Goal: Find specific page/section: Find specific page/section

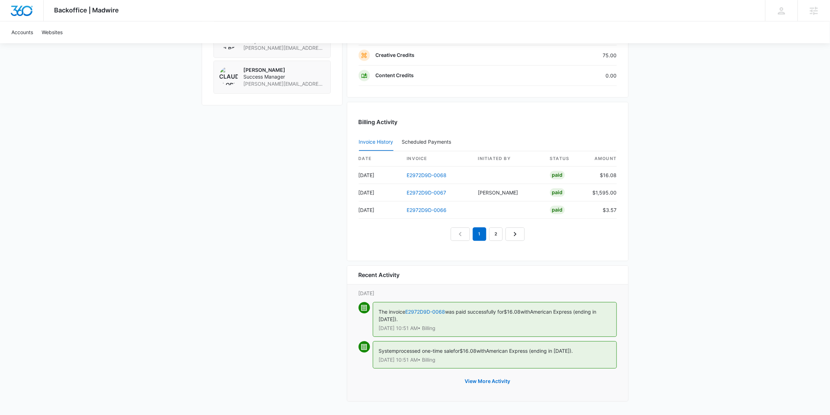
scroll to position [597, 0]
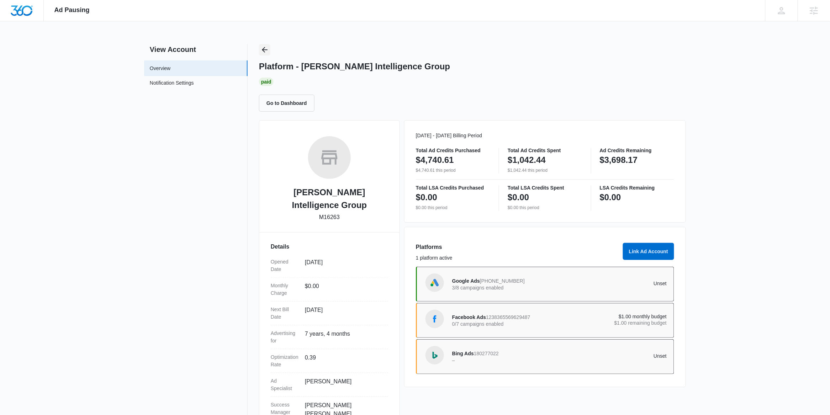
click at [269, 51] on button "Back" at bounding box center [264, 49] width 11 height 11
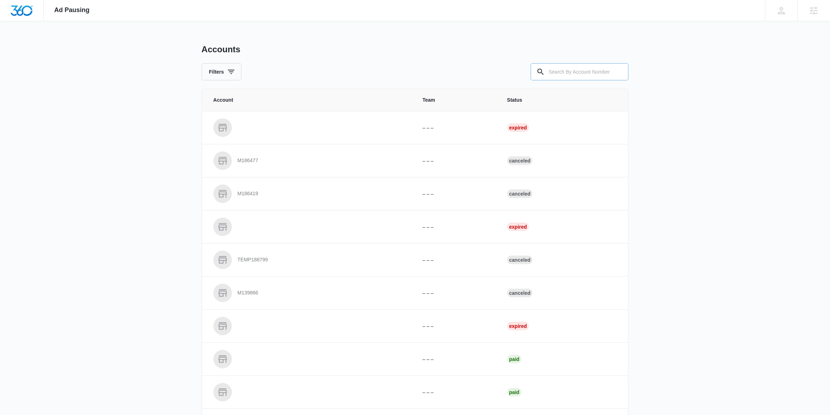
click at [567, 75] on input "text" at bounding box center [580, 71] width 98 height 17
paste input "M9320"
type input "M9320"
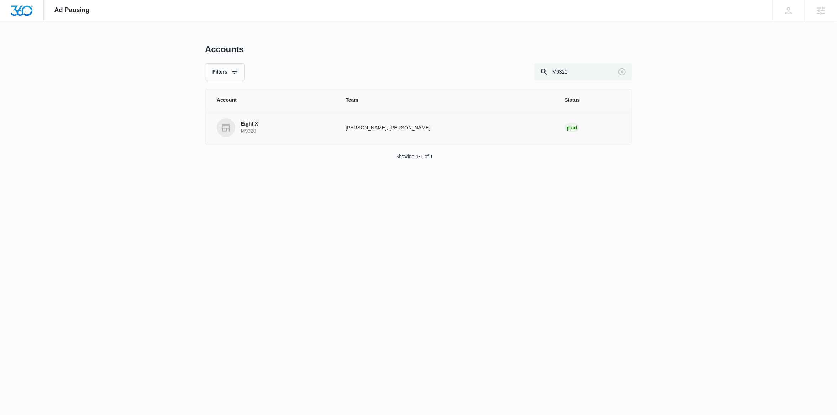
click at [255, 129] on p "M9320" at bounding box center [249, 131] width 17 height 7
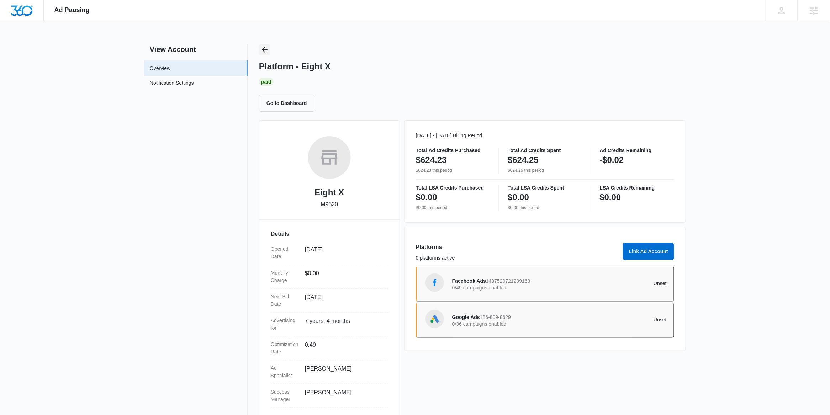
click at [260, 50] on button "Back" at bounding box center [264, 49] width 11 height 11
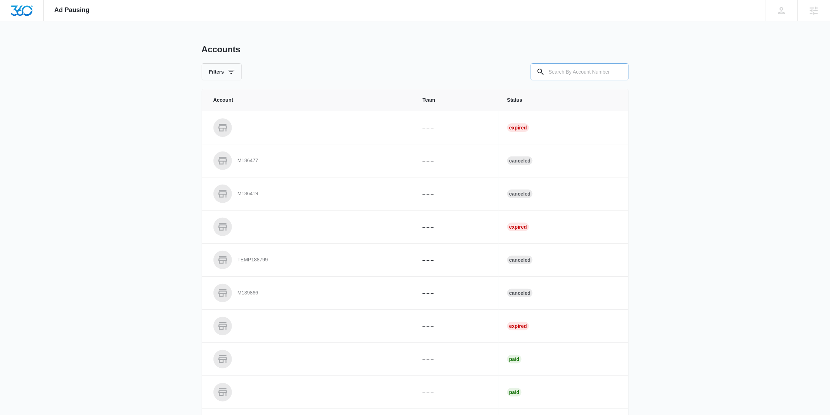
click at [570, 76] on input "text" at bounding box center [580, 71] width 98 height 17
paste input "M23816"
type input "M23816"
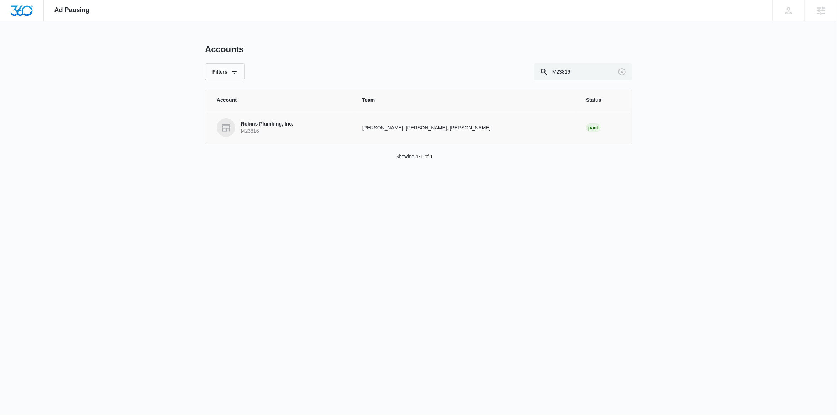
click at [274, 123] on p "Robins Plumbing, Inc." at bounding box center [267, 124] width 52 height 7
